Goal: Information Seeking & Learning: Learn about a topic

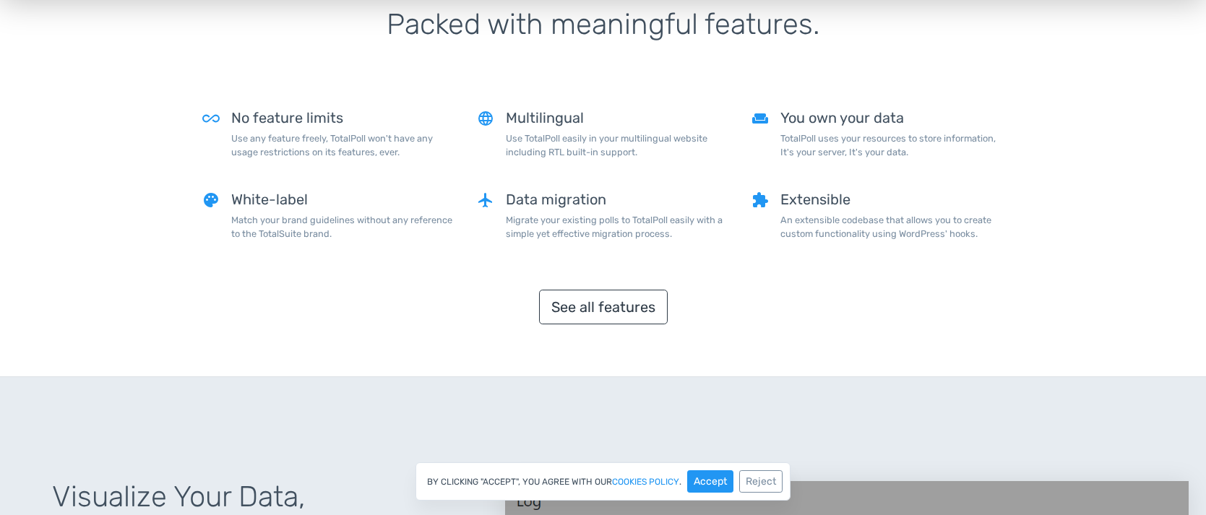
scroll to position [1170, 0]
drag, startPoint x: 423, startPoint y: 220, endPoint x: 327, endPoint y: 212, distance: 96.4
click at [327, 212] on p "Match your brand guidelines without any reference to the TotalSuite brand." at bounding box center [343, 225] width 224 height 27
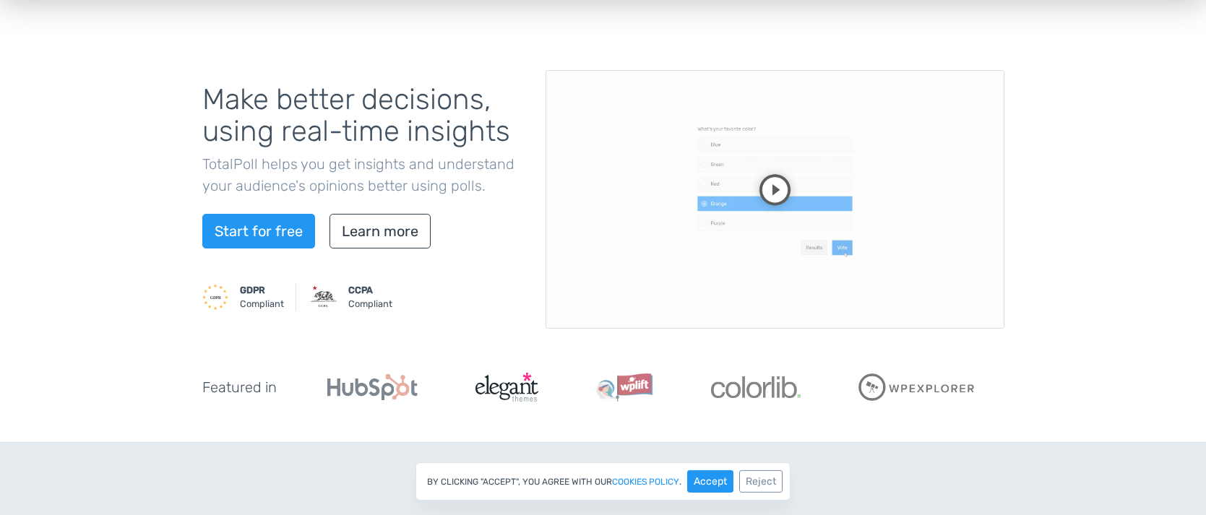
scroll to position [0, 0]
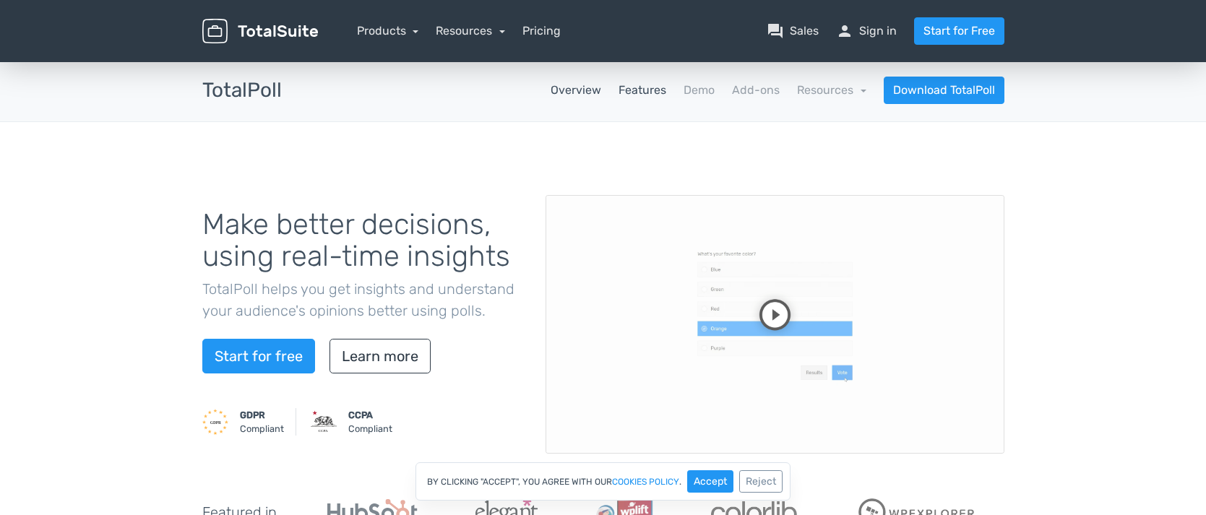
click at [666, 94] on link "Features" at bounding box center [642, 90] width 48 height 17
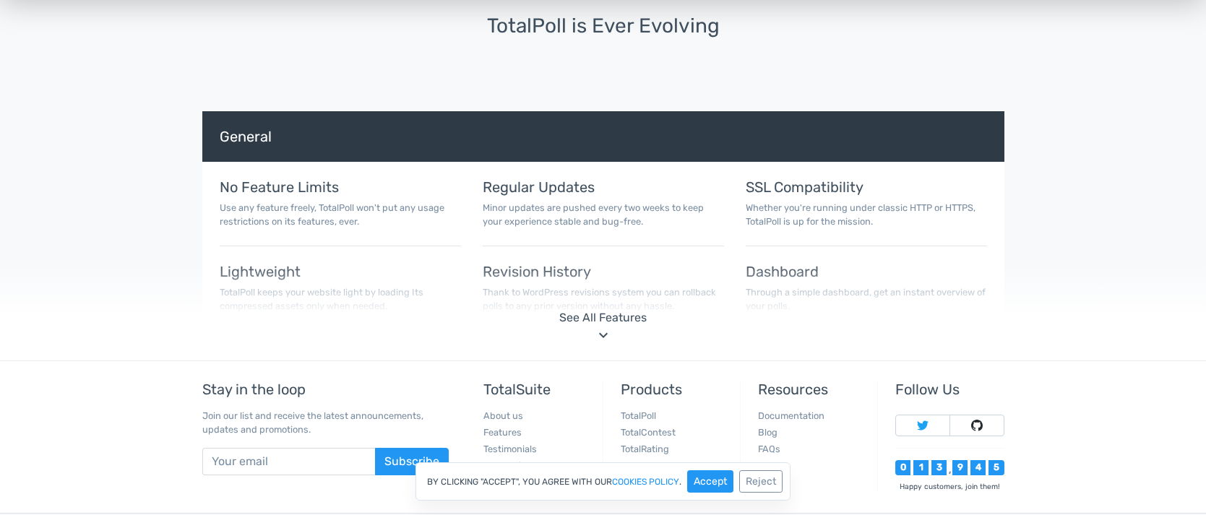
scroll to position [4563, 0]
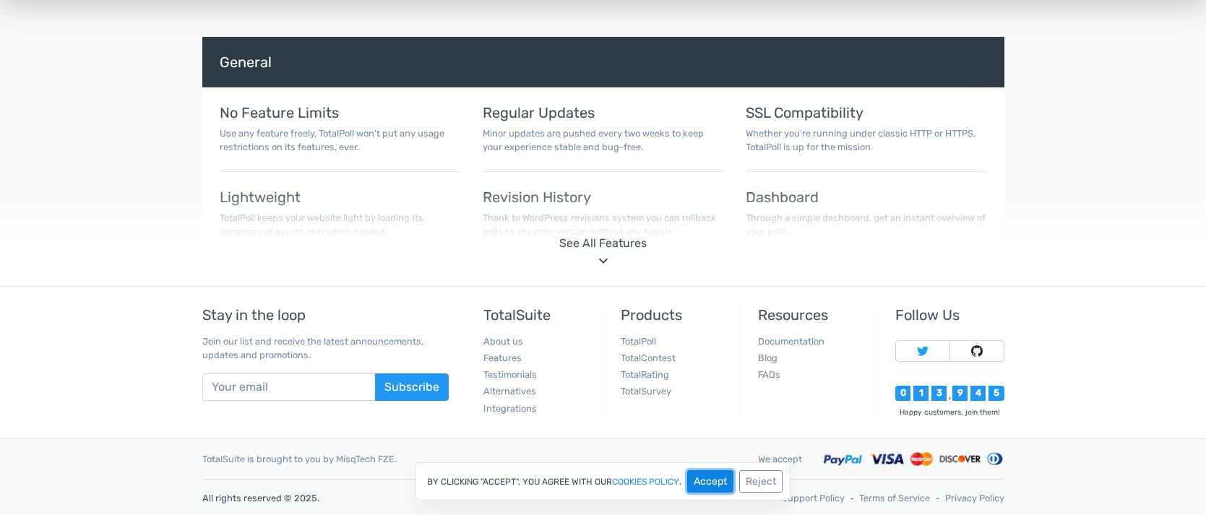
click at [723, 479] on button "Accept" at bounding box center [710, 481] width 46 height 22
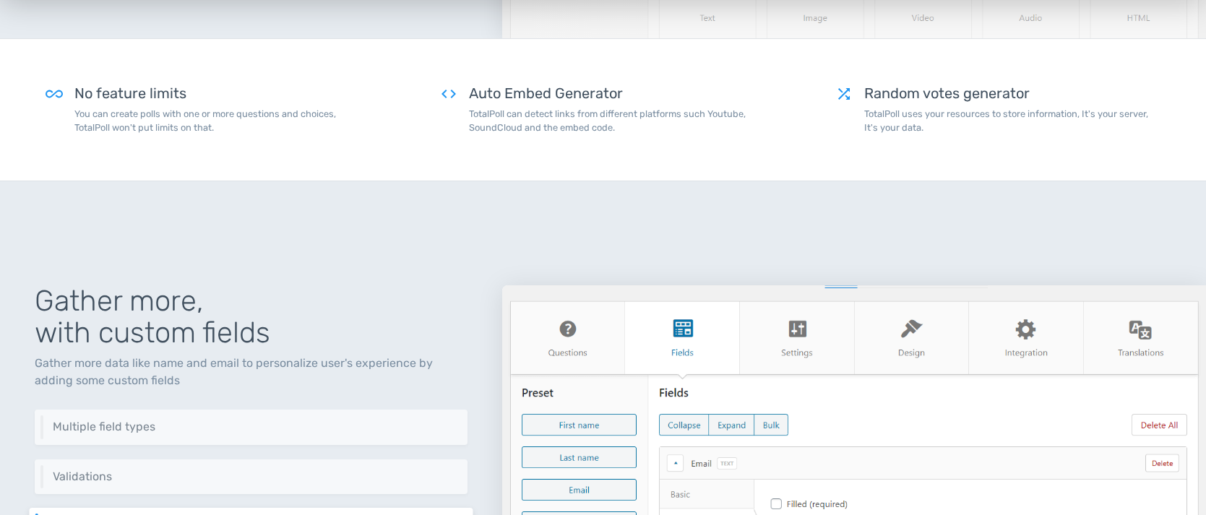
scroll to position [0, 0]
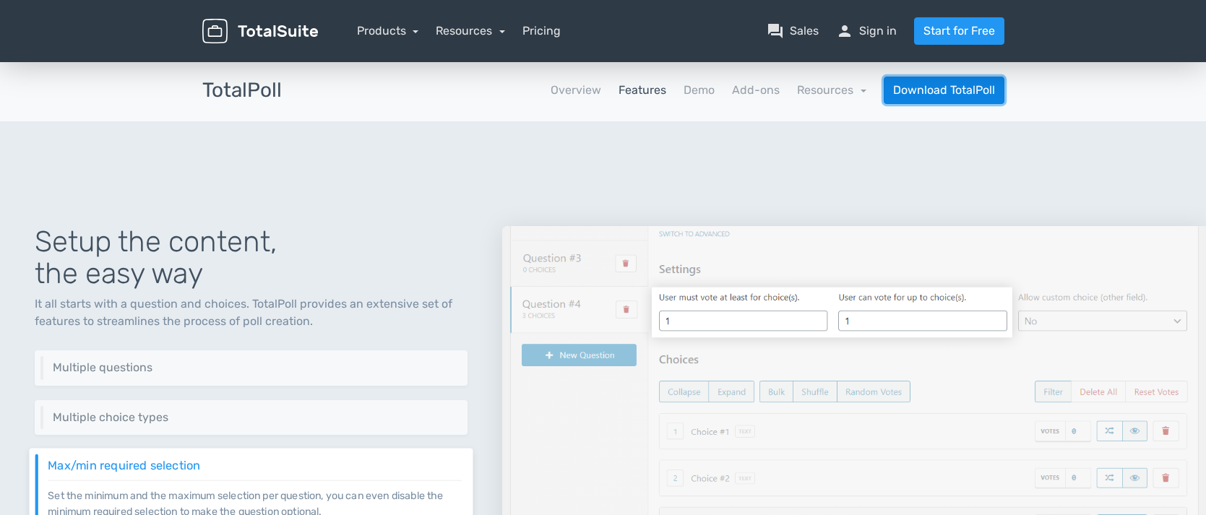
click at [968, 90] on link "Download TotalPoll" at bounding box center [944, 90] width 121 height 27
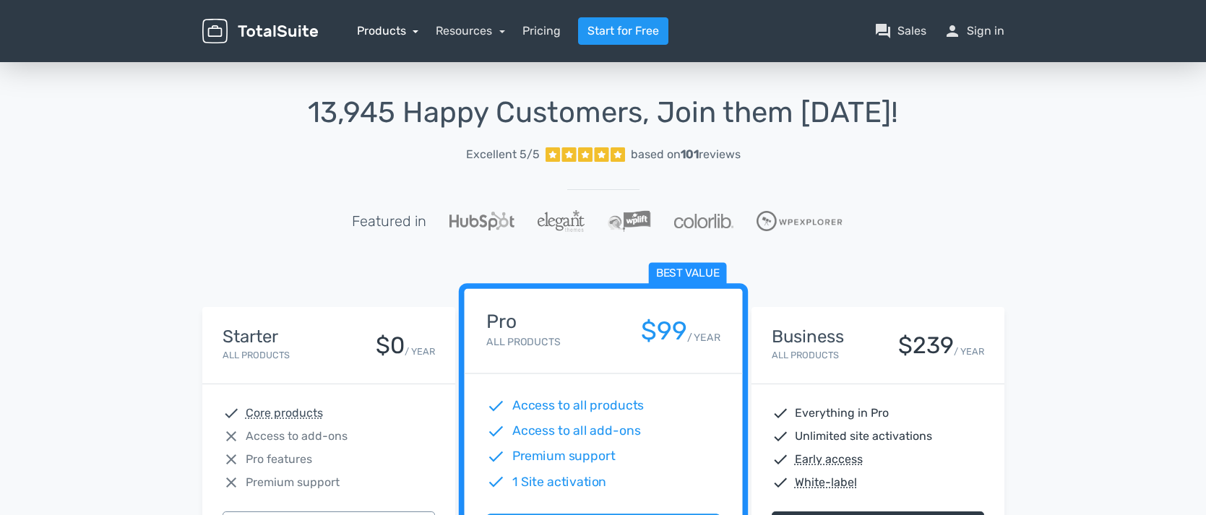
click at [400, 31] on link "Products" at bounding box center [388, 31] width 62 height 14
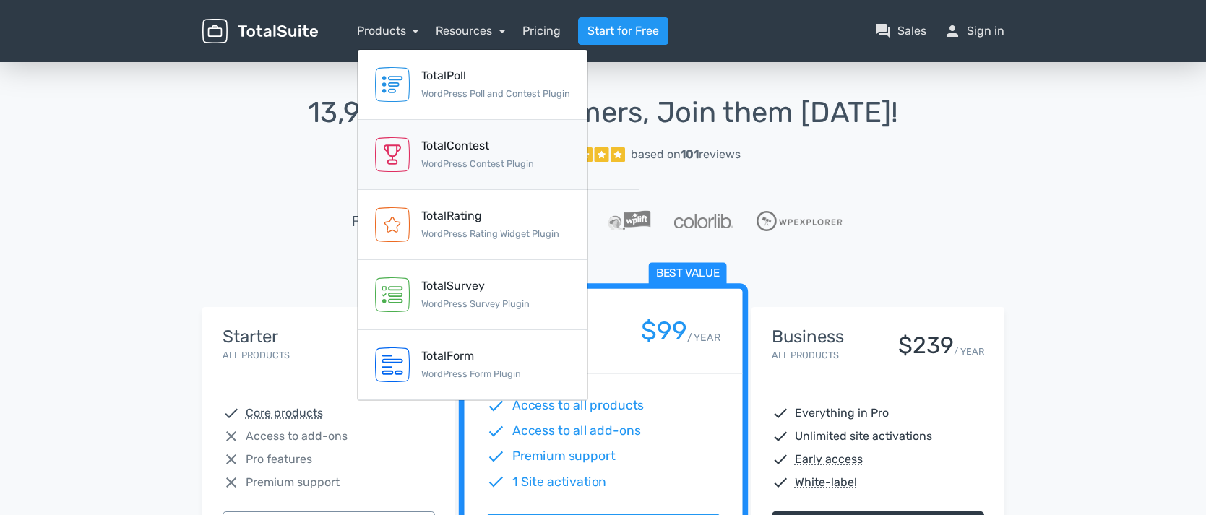
click at [444, 137] on div "TotalContest" at bounding box center [477, 145] width 113 height 17
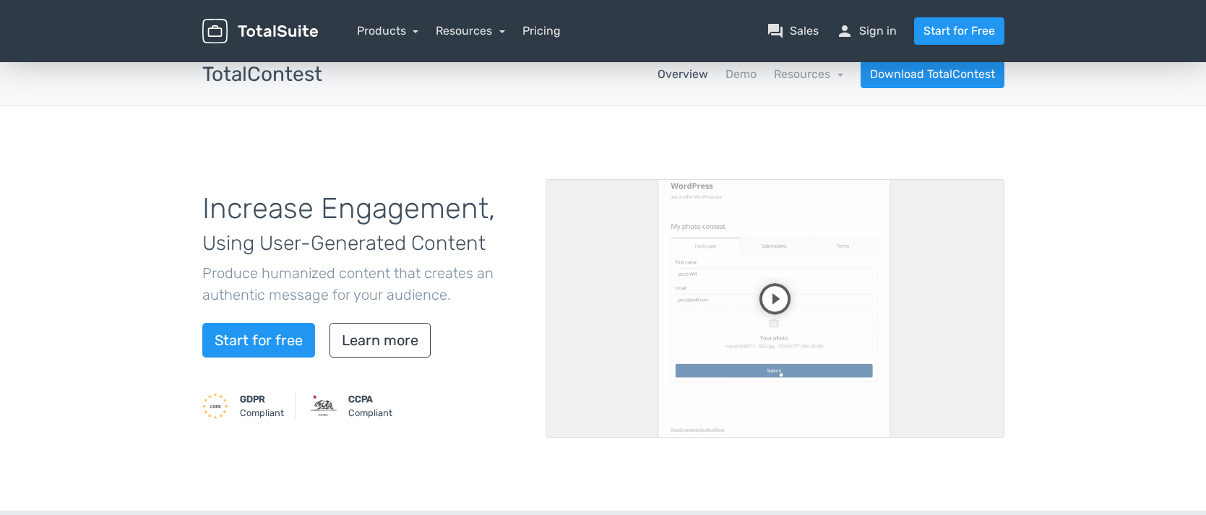
scroll to position [29, 0]
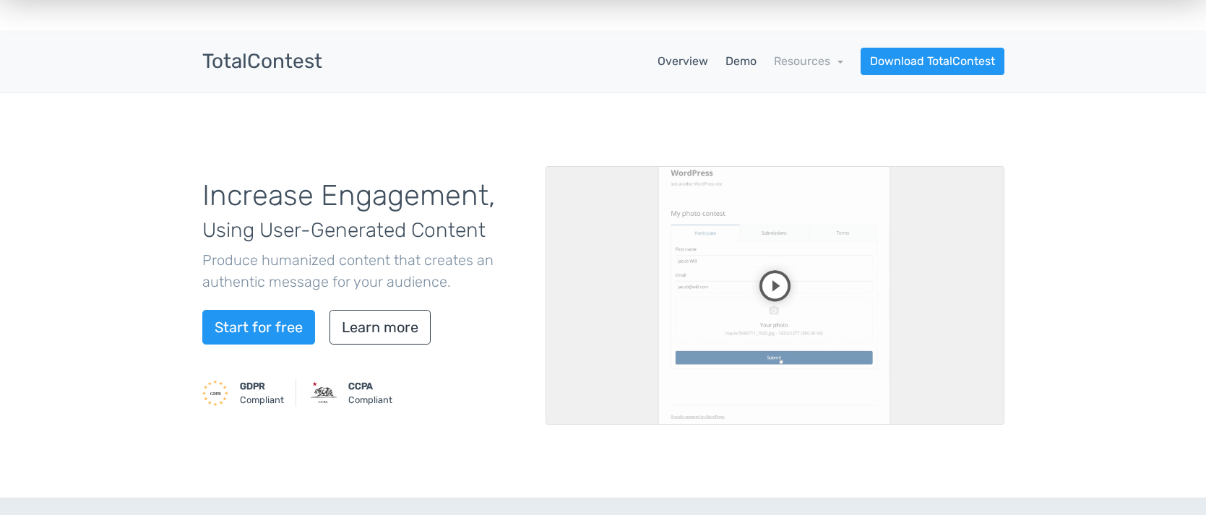
click at [748, 63] on link "Demo" at bounding box center [740, 61] width 31 height 17
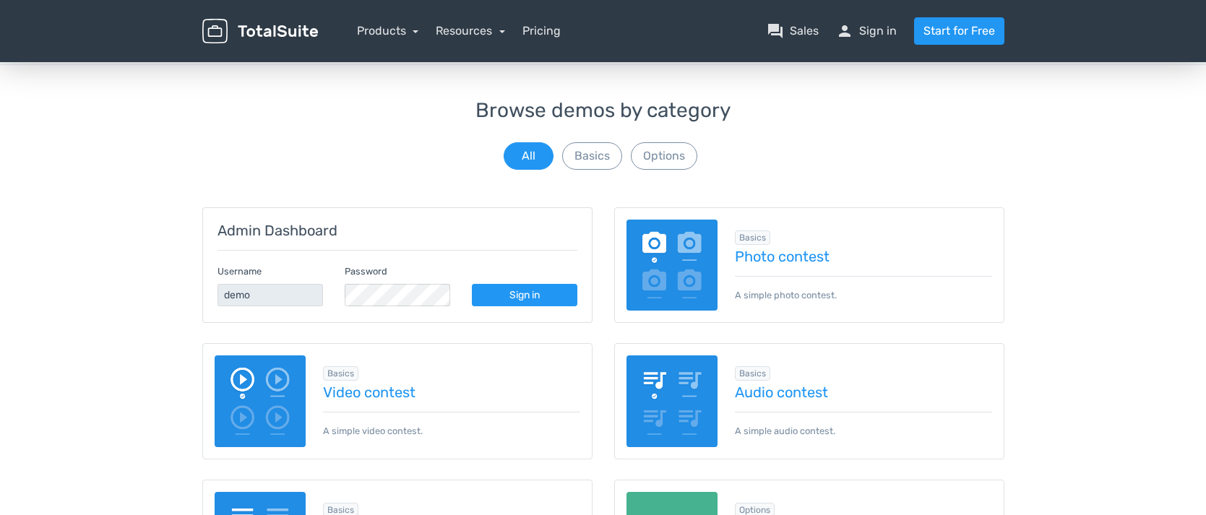
scroll to position [62, 0]
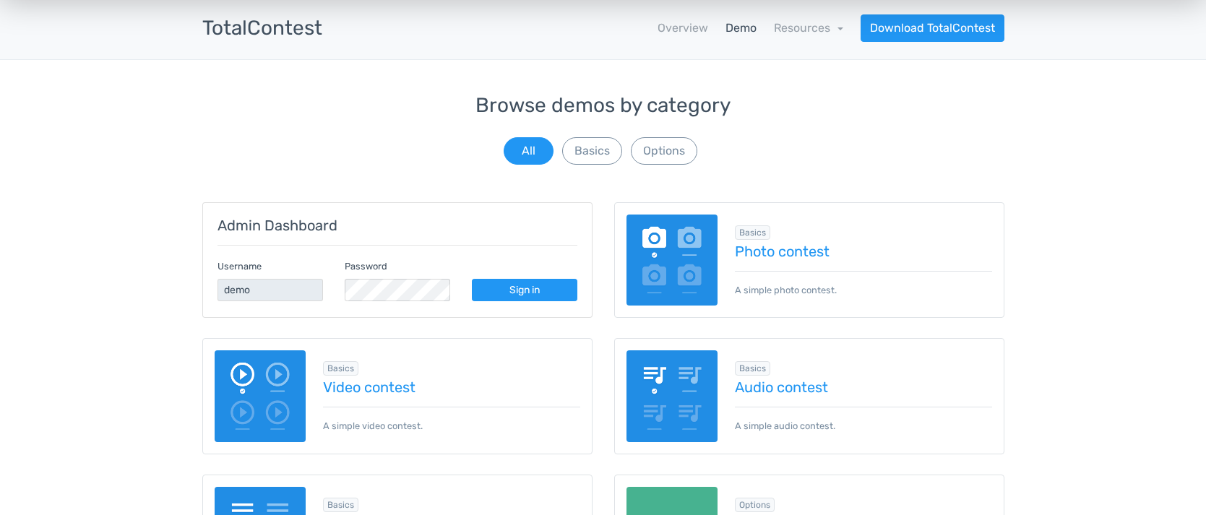
click at [683, 257] on img at bounding box center [672, 261] width 92 height 92
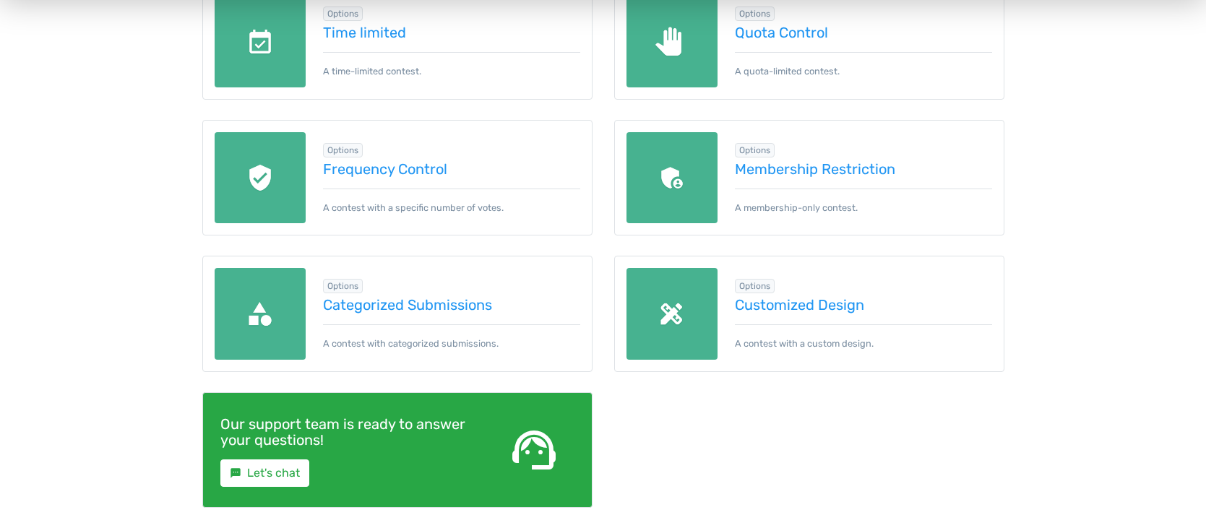
scroll to position [0, 0]
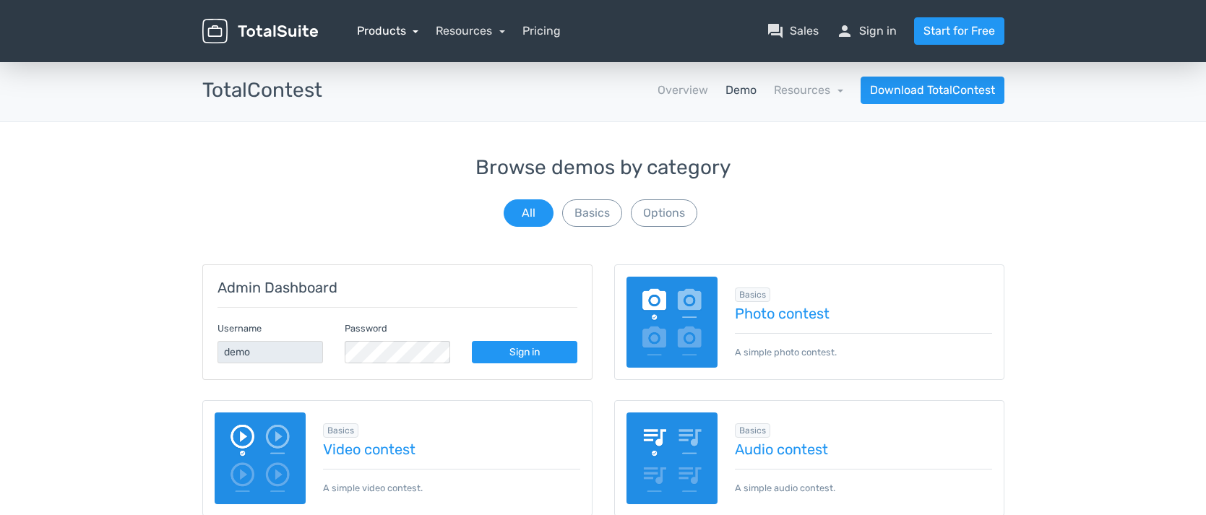
click at [402, 33] on link "Products" at bounding box center [388, 31] width 62 height 14
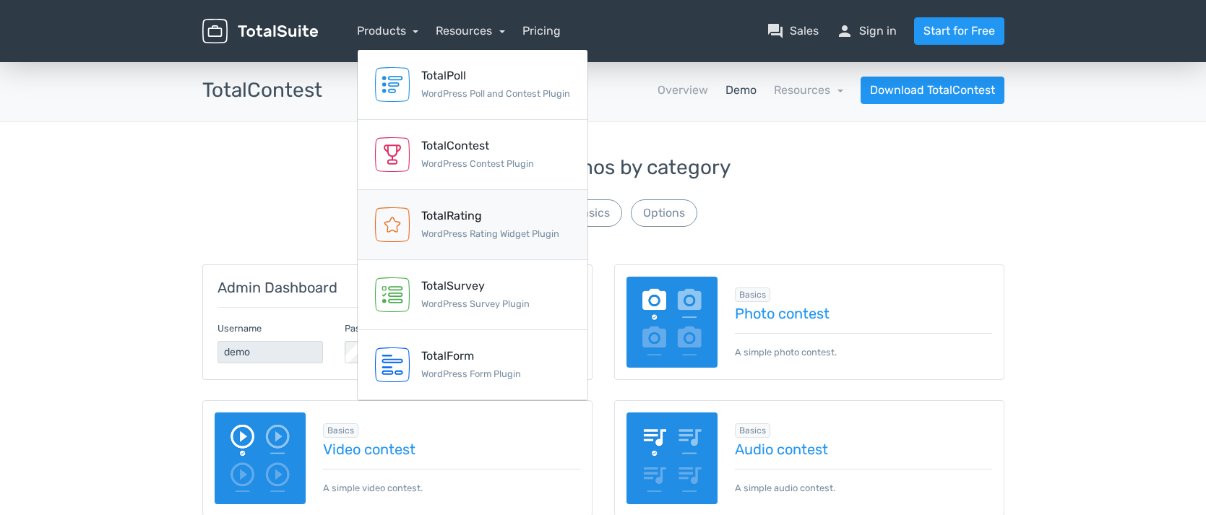
click at [425, 227] on div "TotalRating WordPress Rating Widget Plugin" at bounding box center [490, 224] width 138 height 35
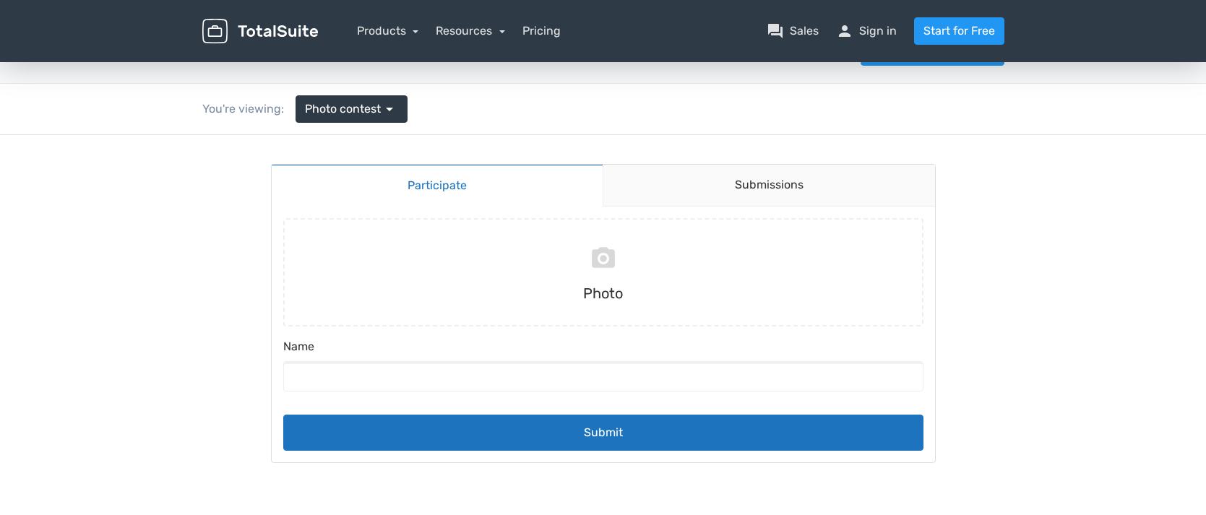
scroll to position [40, 0]
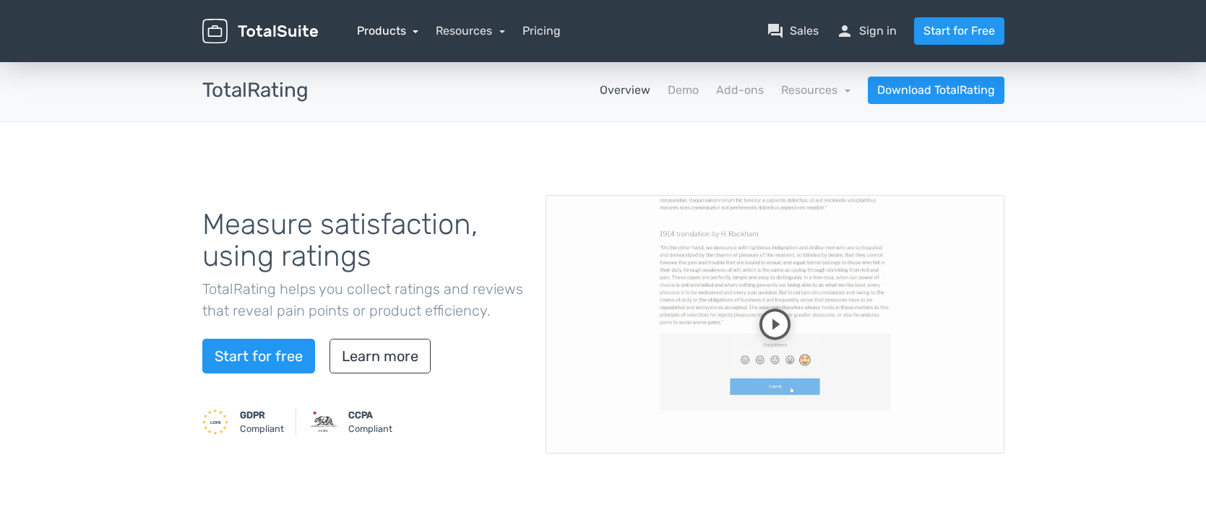
click at [371, 29] on link "Products" at bounding box center [388, 31] width 62 height 14
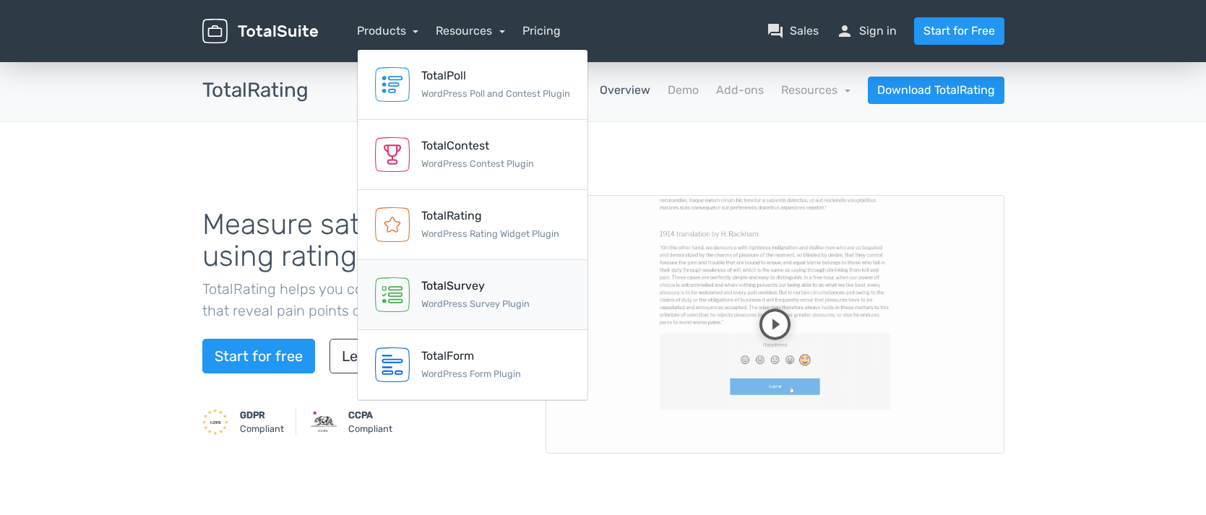
click at [407, 280] on img at bounding box center [392, 294] width 35 height 35
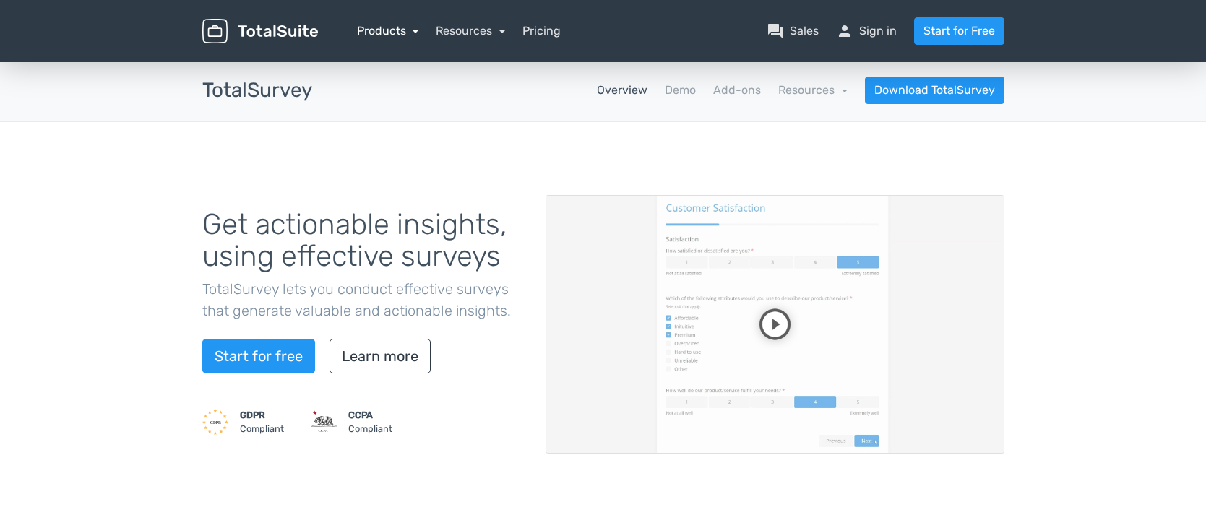
click at [399, 35] on link "Products" at bounding box center [388, 31] width 62 height 14
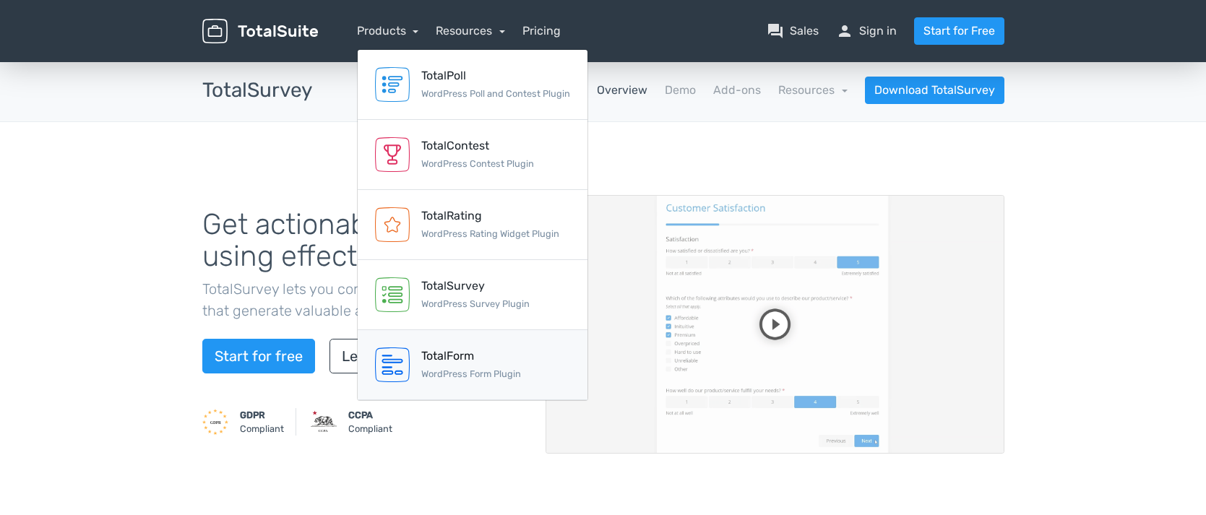
click at [430, 362] on div "TotalForm" at bounding box center [471, 356] width 100 height 17
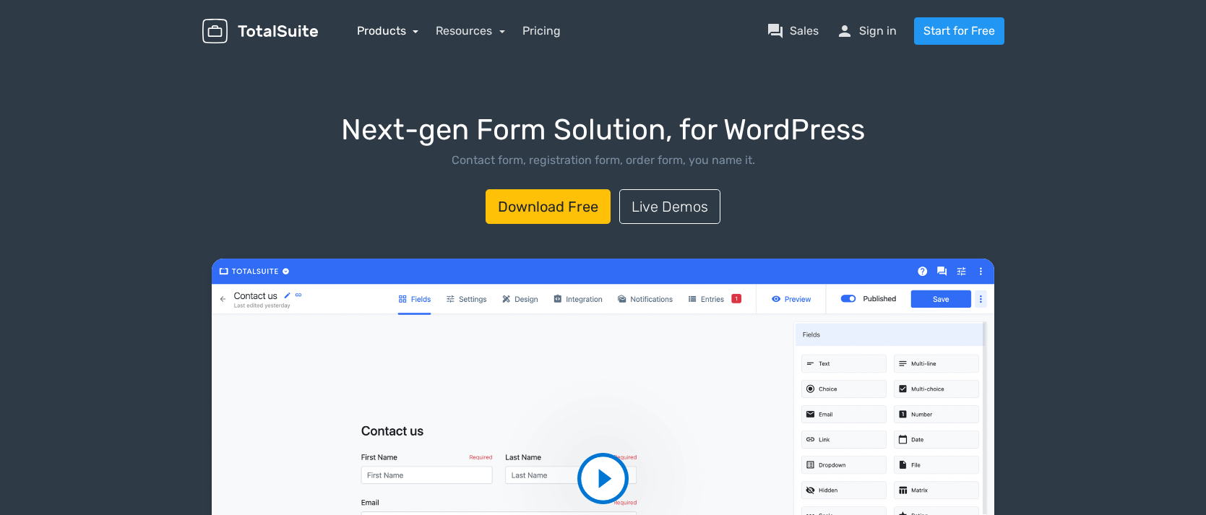
click at [373, 30] on link "Products" at bounding box center [388, 31] width 62 height 14
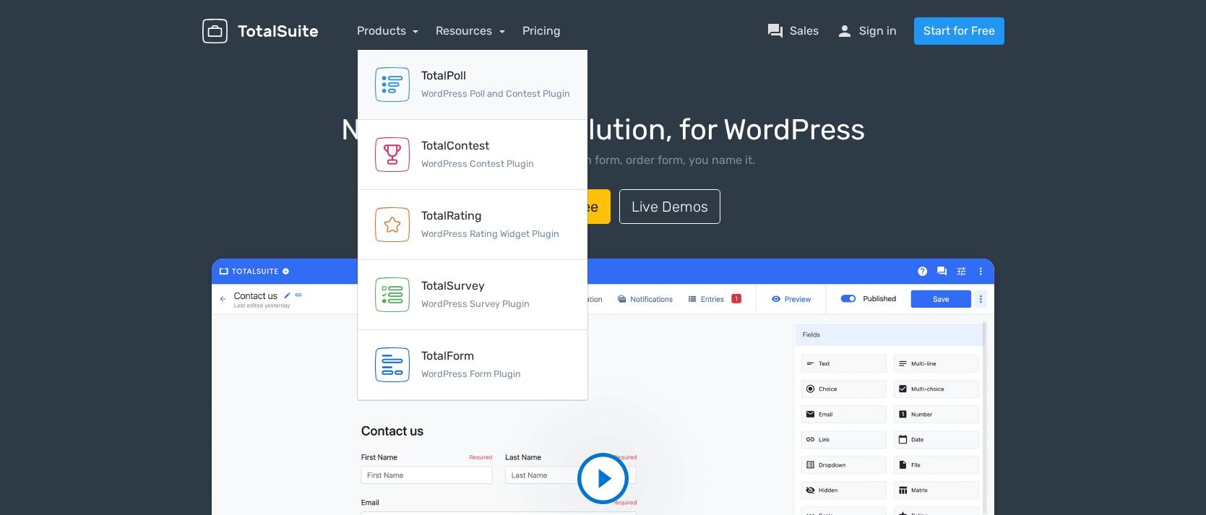
click at [376, 90] on img at bounding box center [392, 84] width 35 height 35
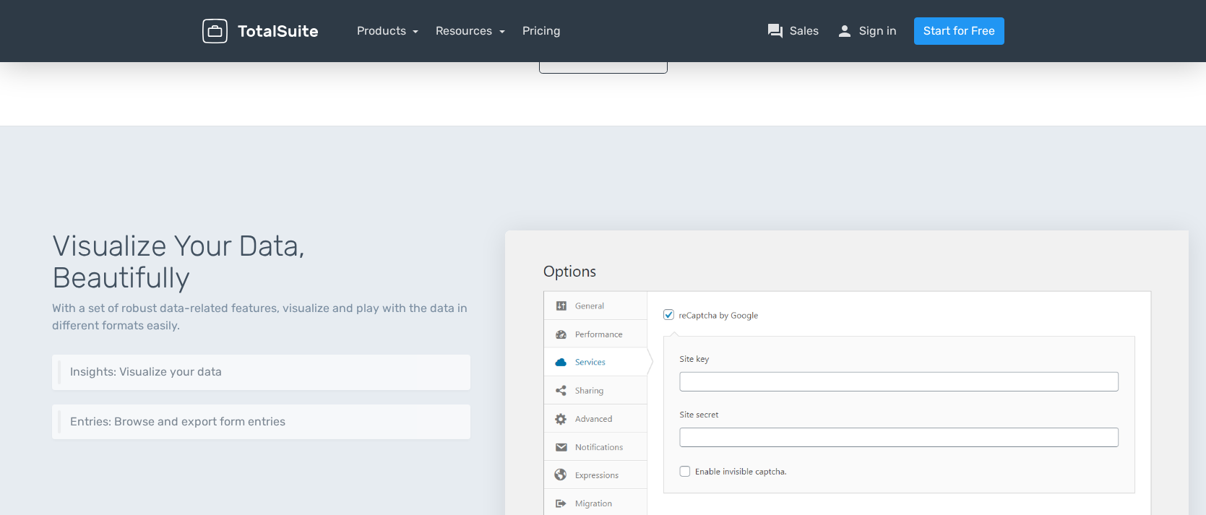
scroll to position [1441, 0]
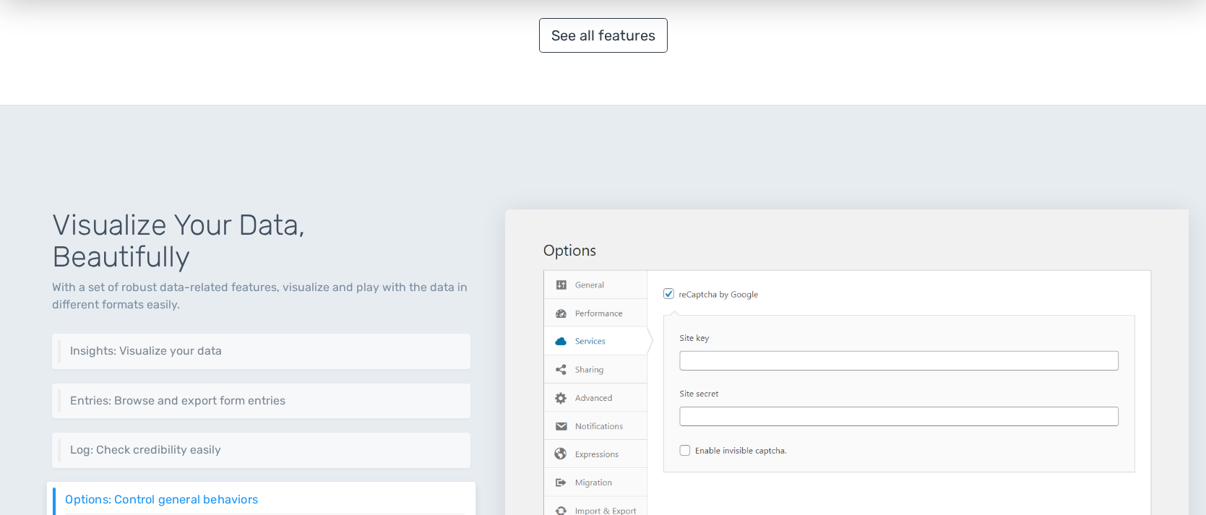
click at [538, 30] on div "See all features" at bounding box center [603, 35] width 802 height 35
click at [579, 38] on link "See all features" at bounding box center [603, 35] width 129 height 35
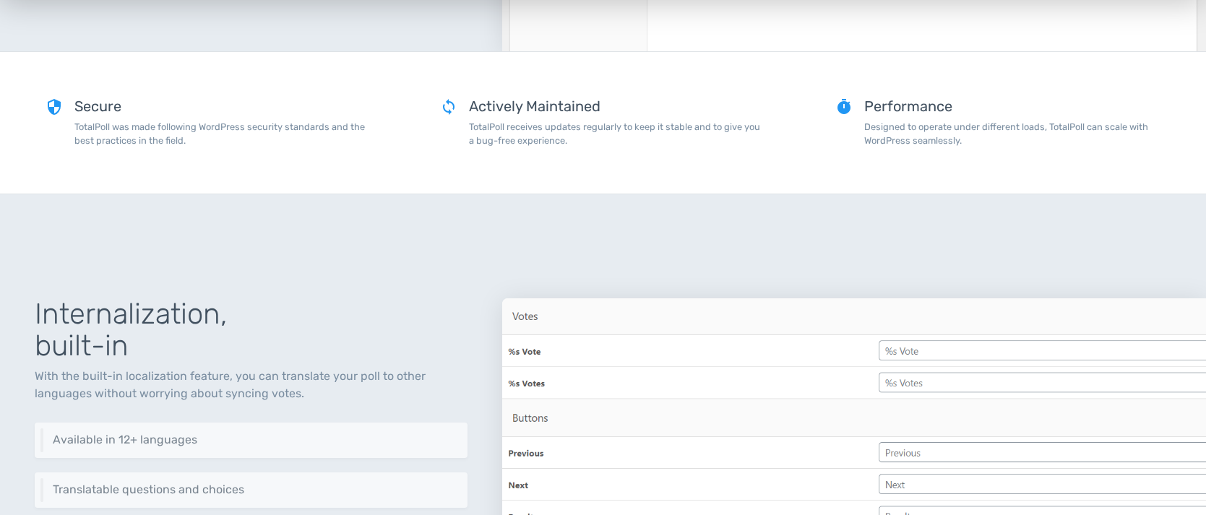
scroll to position [3510, 0]
